Goal: Book appointment/travel/reservation

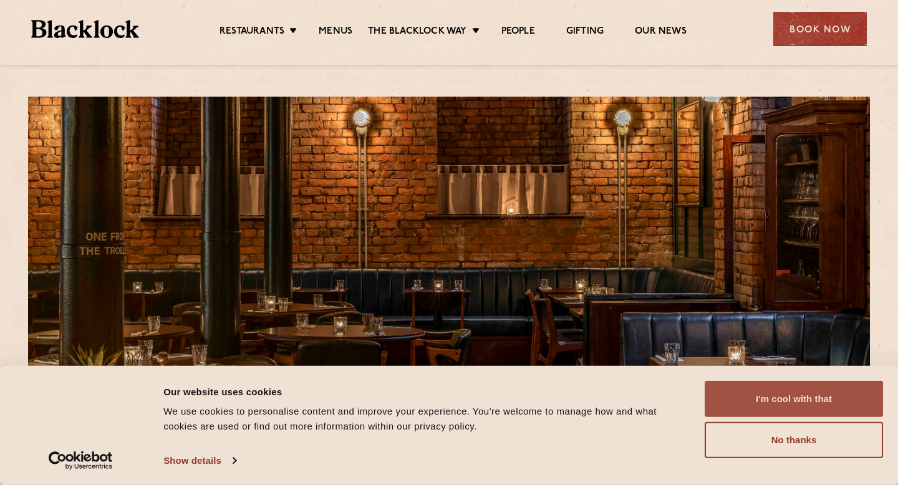
click at [814, 390] on button "I'm cool with that" at bounding box center [794, 399] width 178 height 36
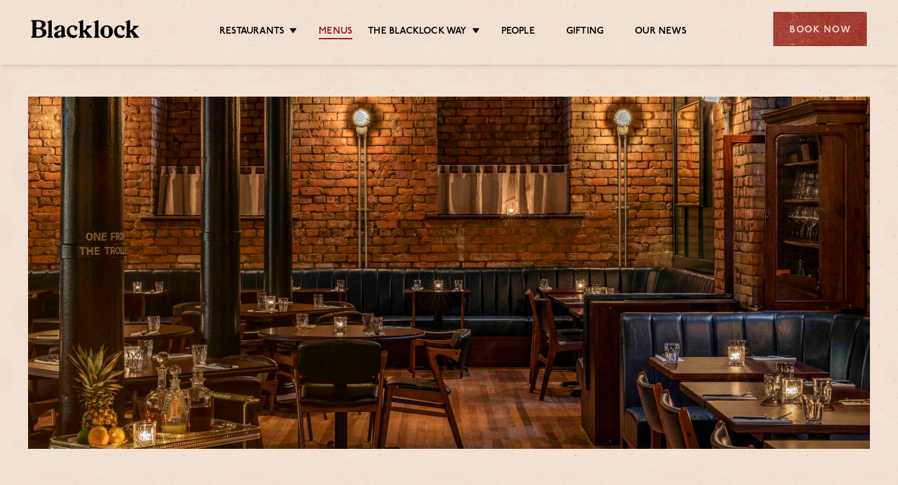
click at [328, 28] on link "Menus" at bounding box center [336, 33] width 34 height 14
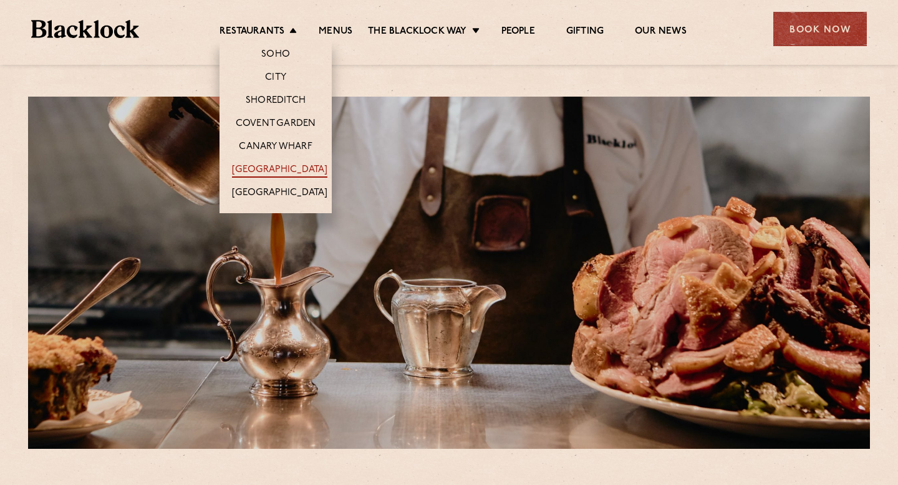
click at [283, 165] on link "[GEOGRAPHIC_DATA]" at bounding box center [279, 171] width 95 height 14
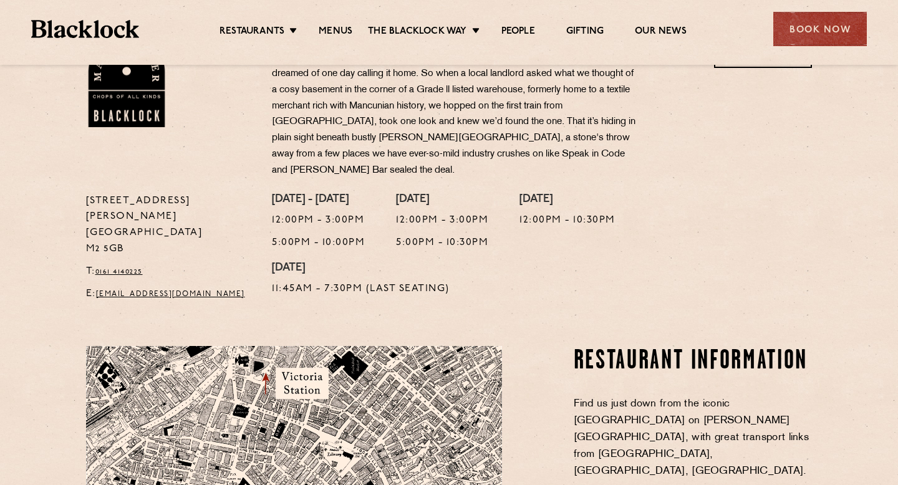
scroll to position [457, 0]
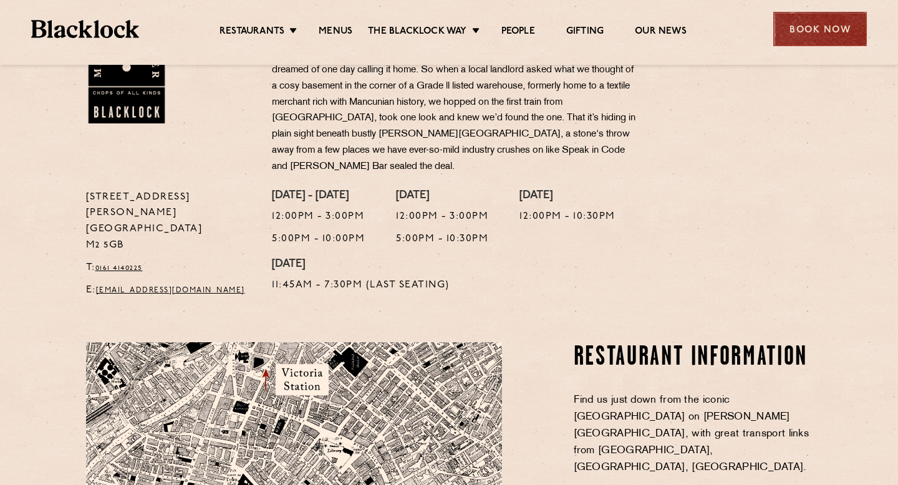
click at [830, 36] on div "Book Now" at bounding box center [820, 29] width 94 height 34
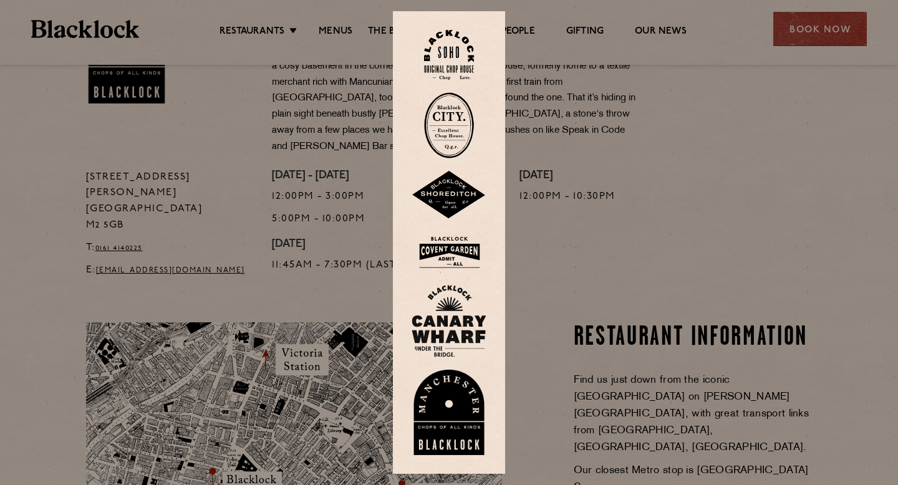
scroll to position [480, 0]
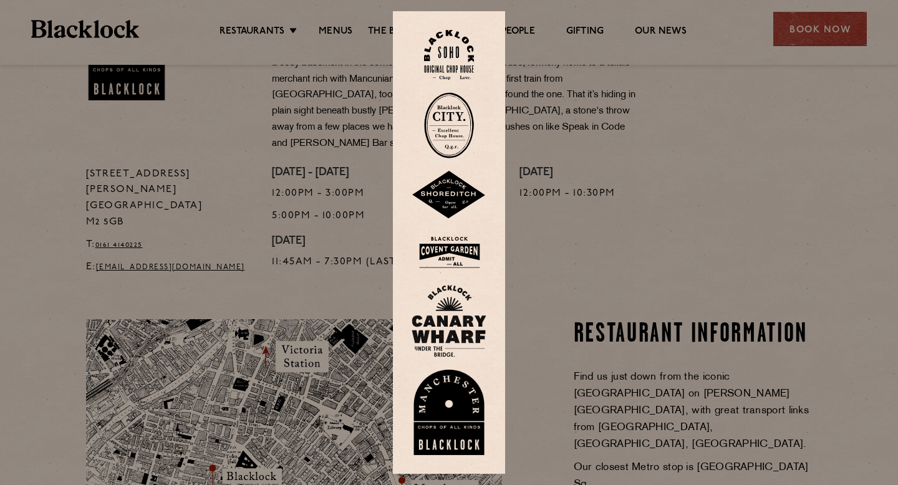
click at [458, 427] on img at bounding box center [449, 413] width 75 height 86
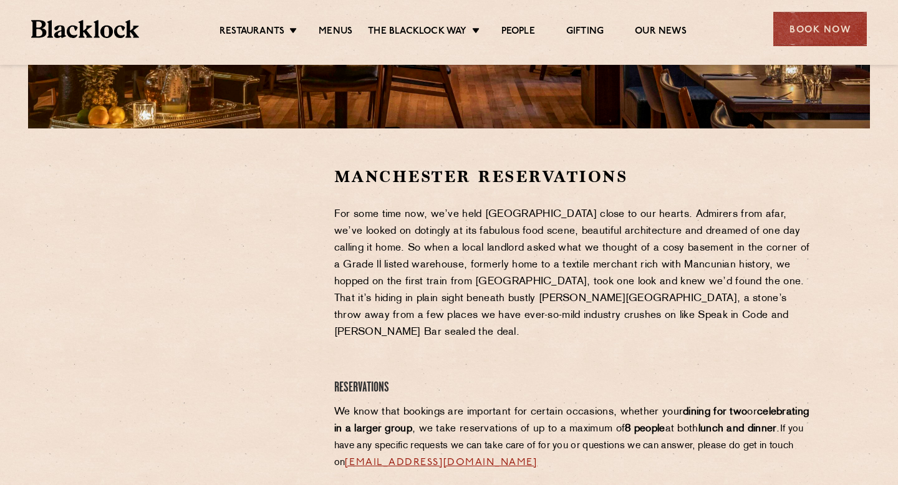
scroll to position [322, 0]
